Goal: Find specific page/section: Find specific page/section

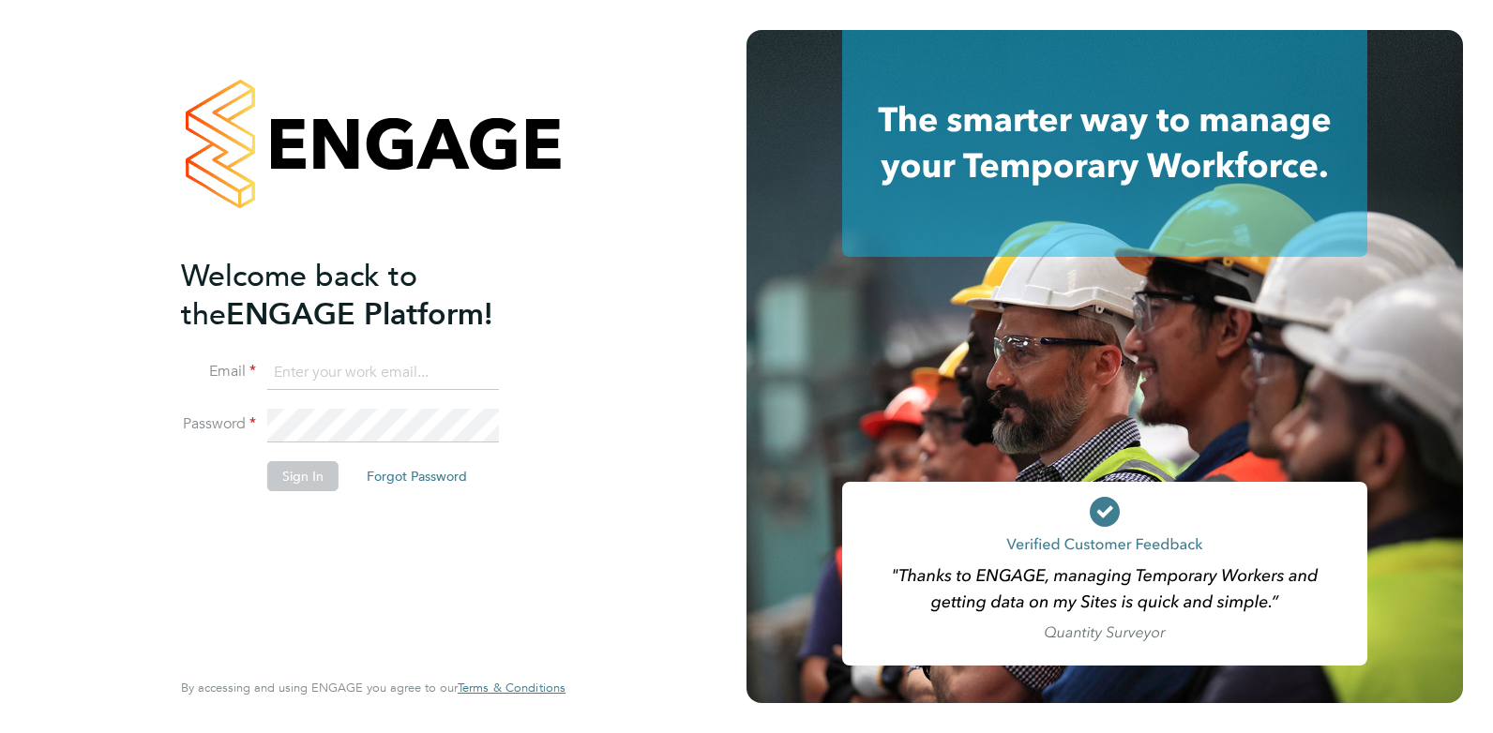
click at [388, 361] on input at bounding box center [383, 373] width 232 height 34
type input "[PERSON_NAME][EMAIL_ADDRESS][DOMAIN_NAME]"
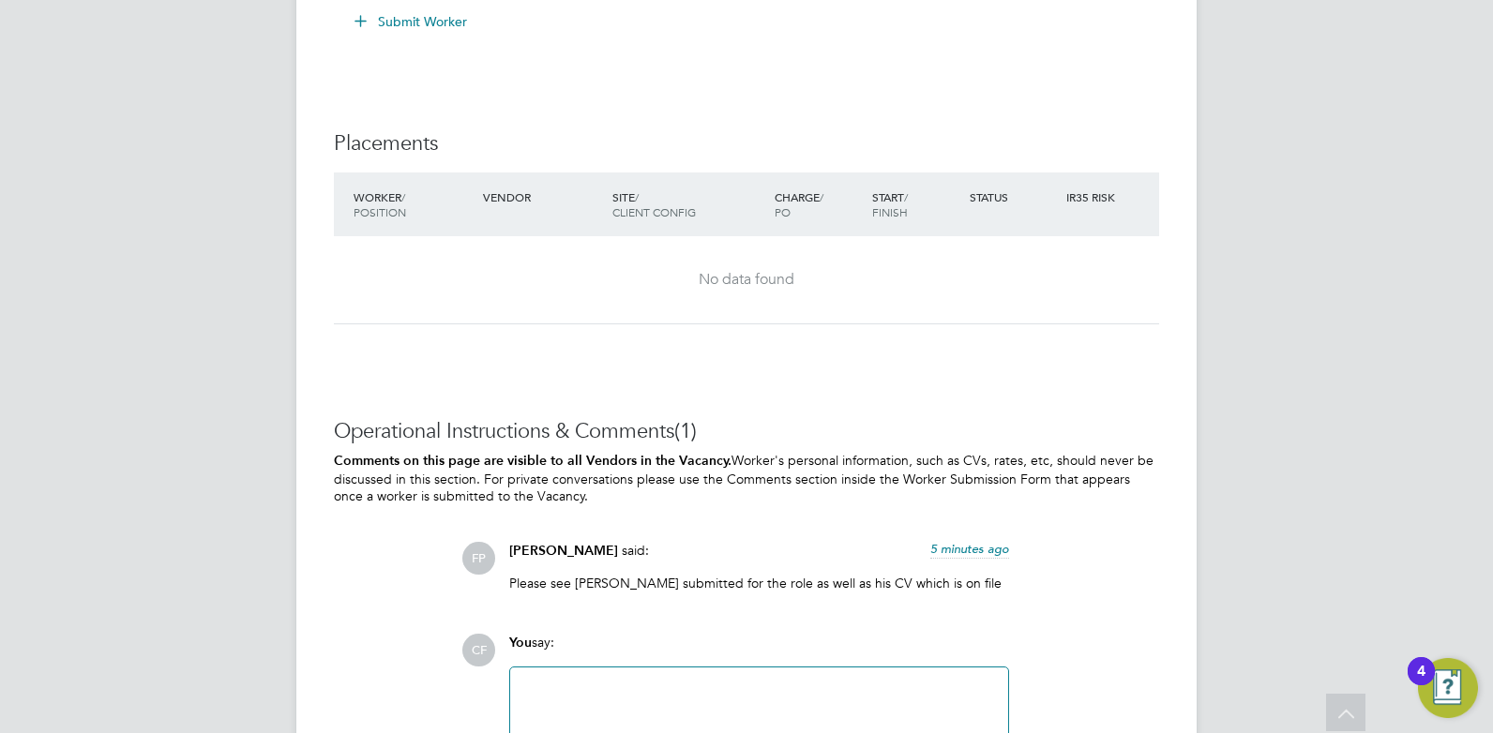
scroll to position [3760, 0]
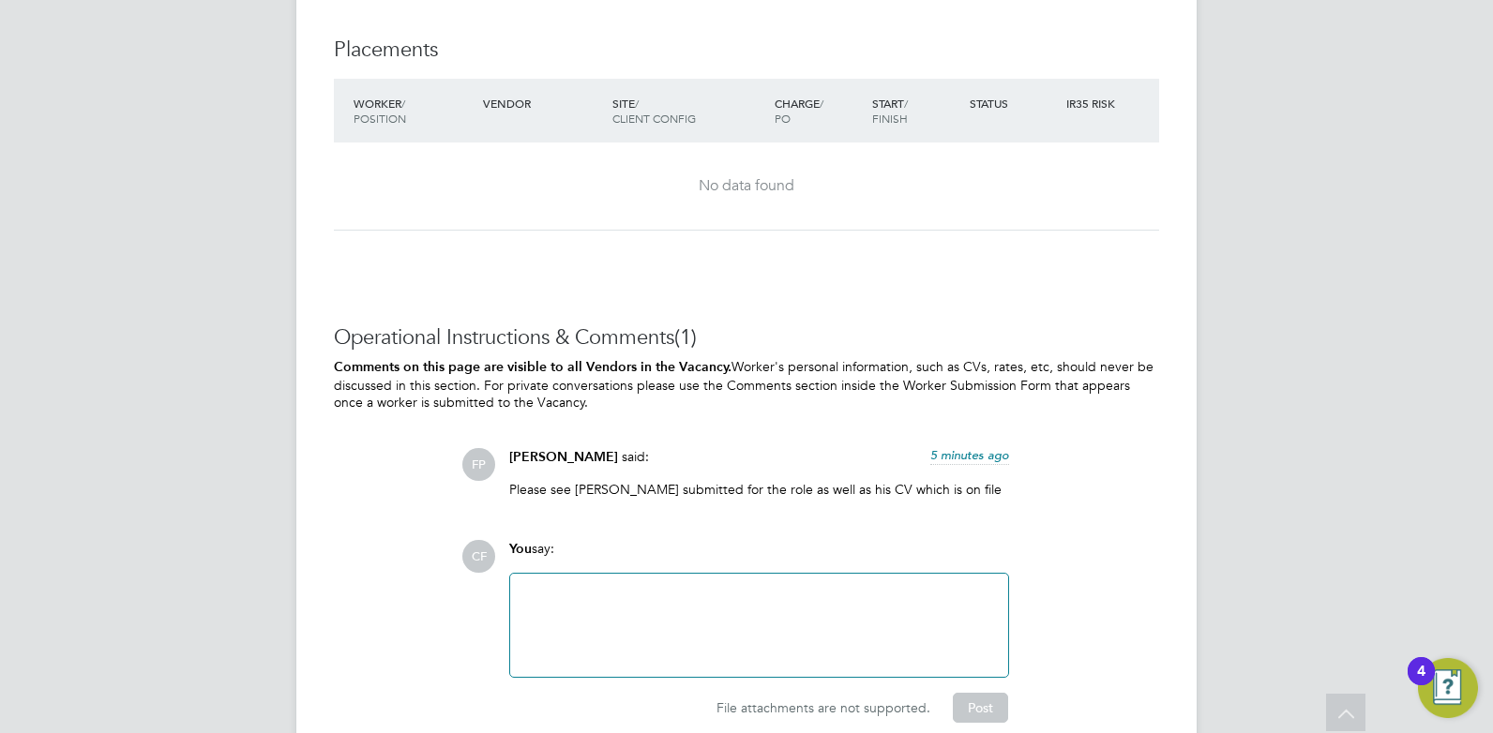
click at [995, 453] on span "5 minutes ago" at bounding box center [969, 455] width 79 height 16
click at [995, 453] on span "02 Sep 2025, 09:07" at bounding box center [973, 455] width 71 height 16
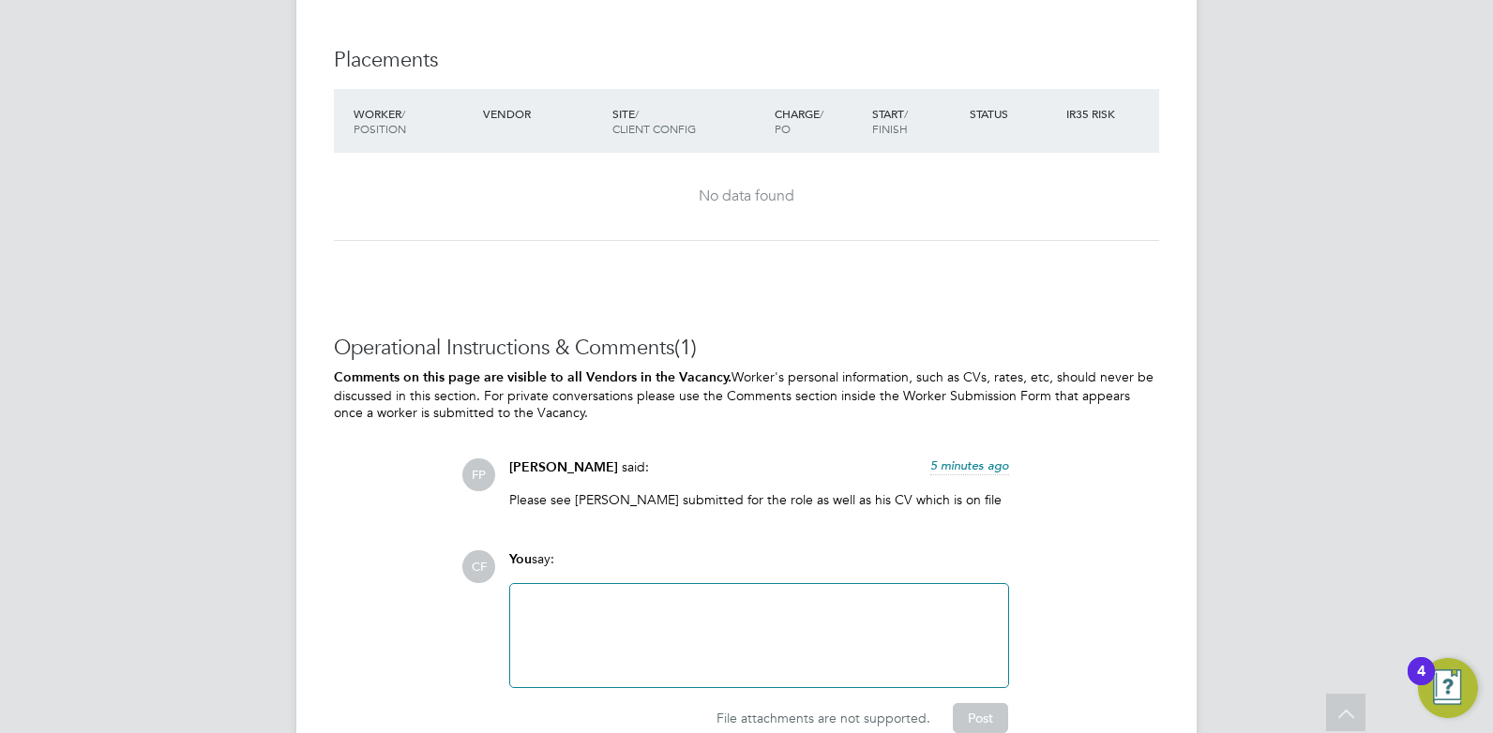
scroll to position [3656, 0]
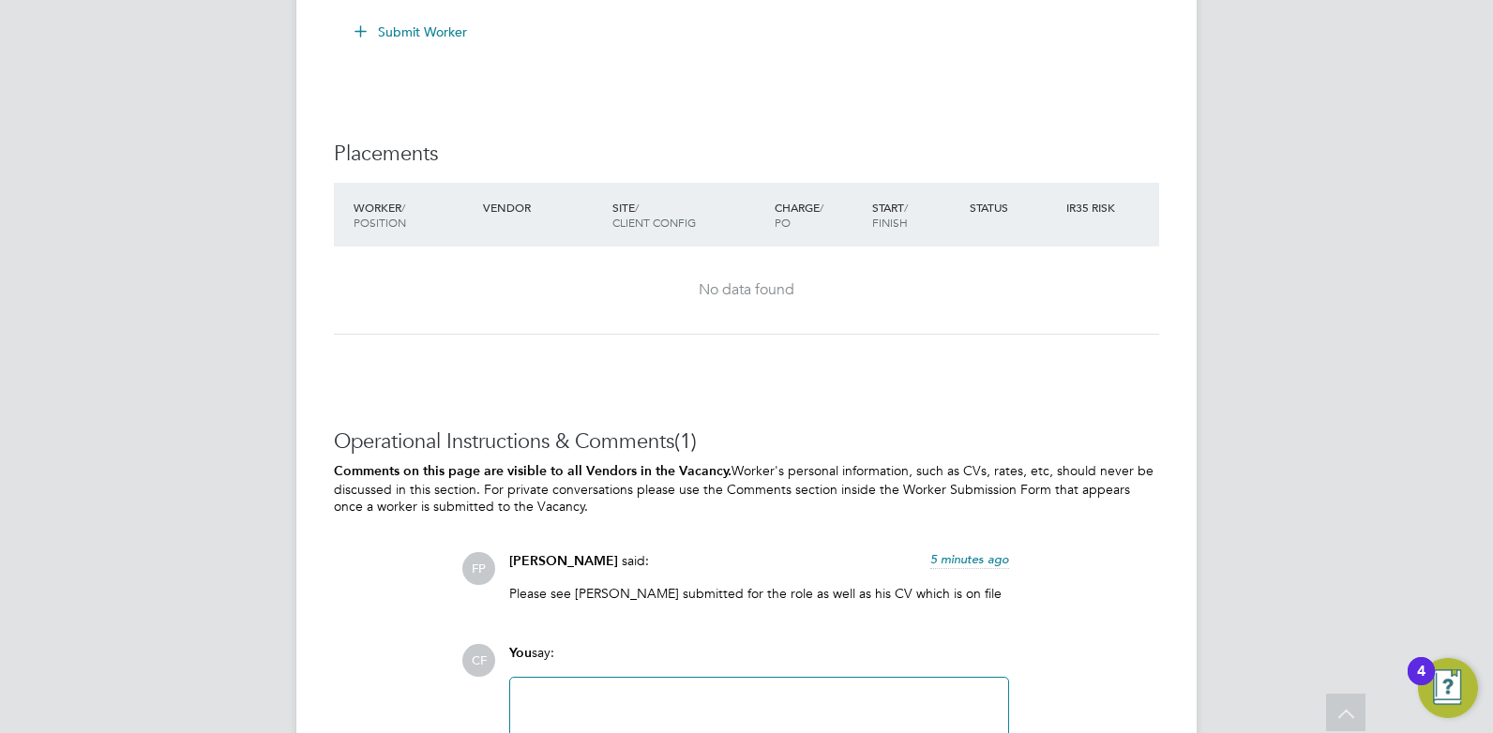
click at [475, 567] on span "FP" at bounding box center [478, 568] width 33 height 33
click at [514, 553] on span "Frank Pocock" at bounding box center [563, 561] width 109 height 16
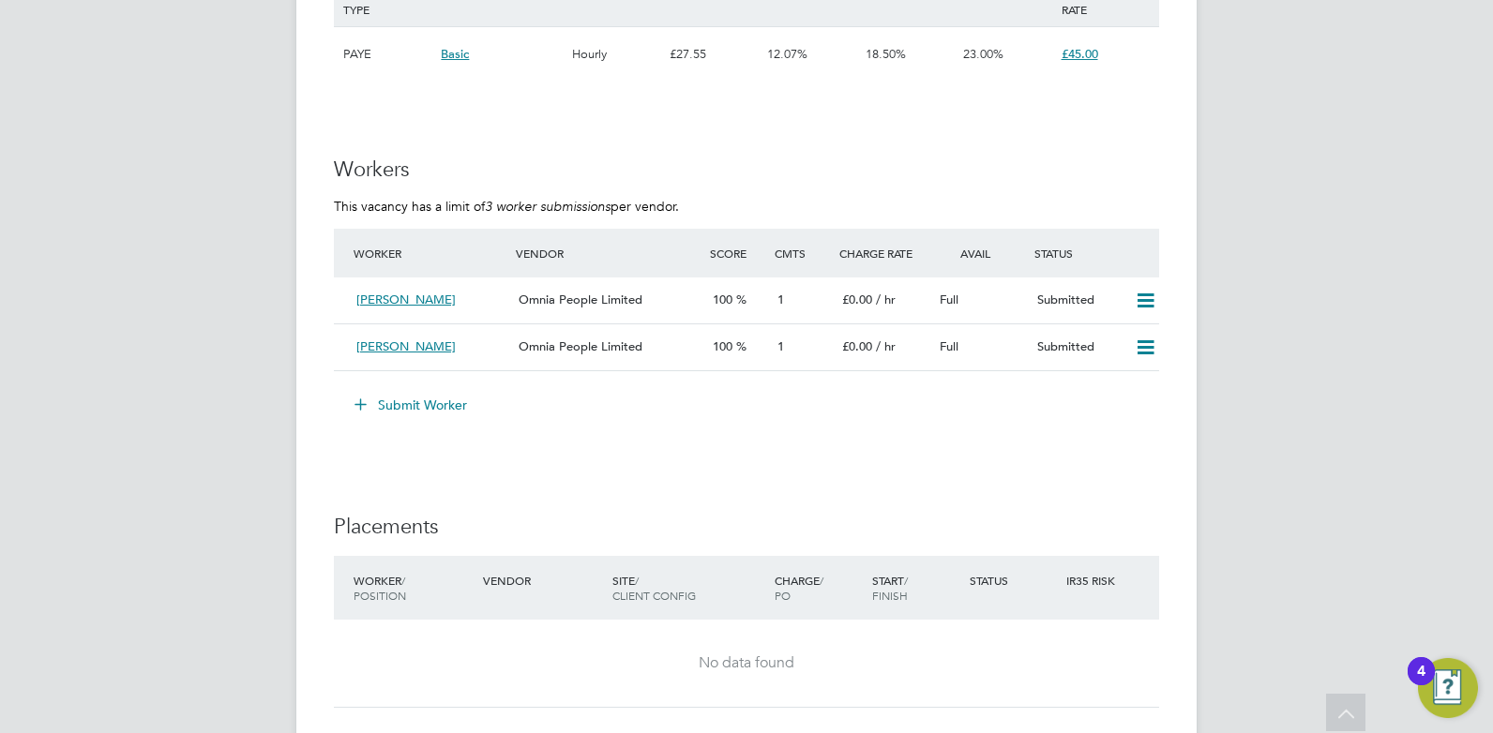
scroll to position [3658, 0]
